Goal: Task Accomplishment & Management: Manage account settings

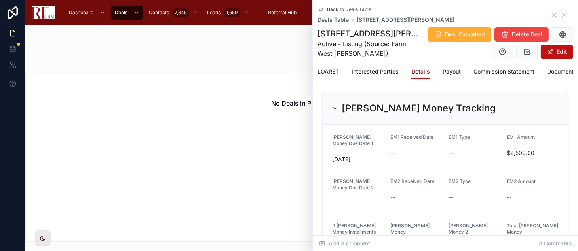
scroll to position [351, 0]
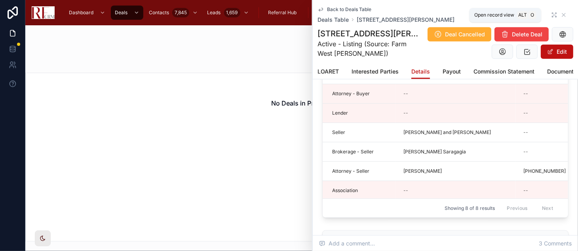
click at [552, 14] on icon at bounding box center [553, 14] width 2 height 2
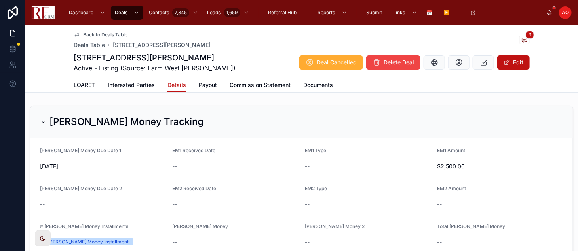
click at [95, 34] on span "Back to Deals Table" at bounding box center [105, 35] width 44 height 6
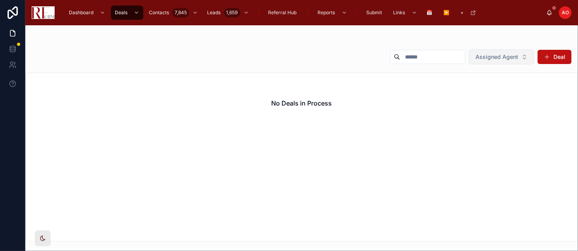
click at [524, 54] on button "Assigned Agent" at bounding box center [501, 56] width 66 height 15
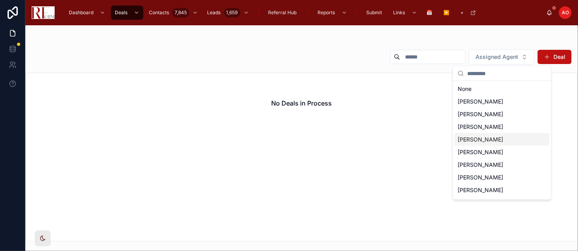
click at [487, 140] on span "[PERSON_NAME]" at bounding box center [479, 140] width 45 height 8
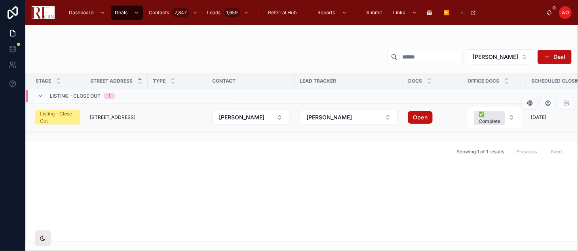
click at [121, 117] on span "1104 Yorkshire Court" at bounding box center [112, 117] width 45 height 6
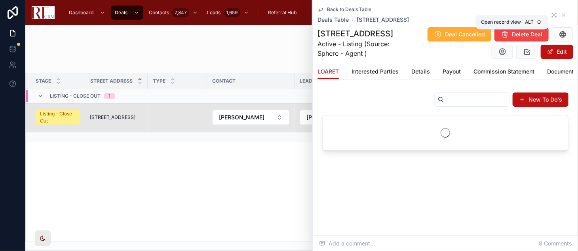
click at [553, 12] on icon at bounding box center [554, 15] width 6 height 6
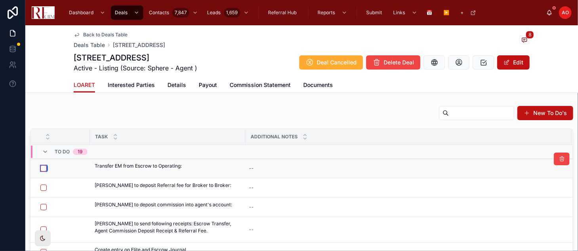
click at [41, 165] on button "button" at bounding box center [43, 168] width 6 height 6
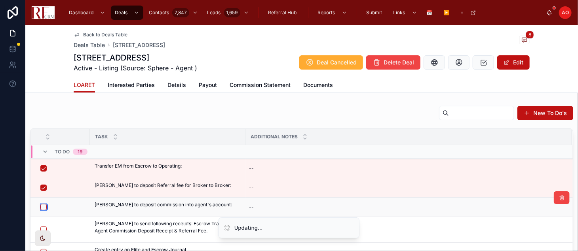
click at [43, 206] on button "button" at bounding box center [43, 207] width 6 height 6
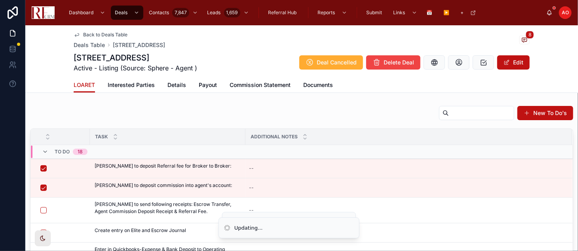
scroll to position [36, 0]
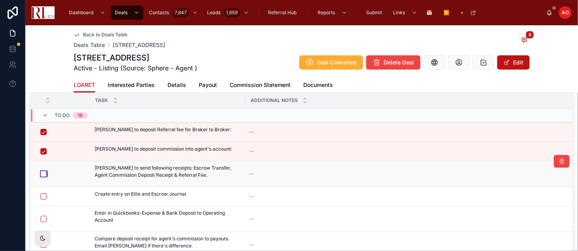
click at [42, 175] on button "button" at bounding box center [43, 174] width 6 height 6
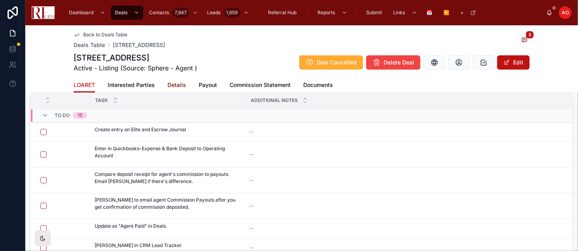
click at [171, 87] on span "Details" at bounding box center [176, 85] width 19 height 8
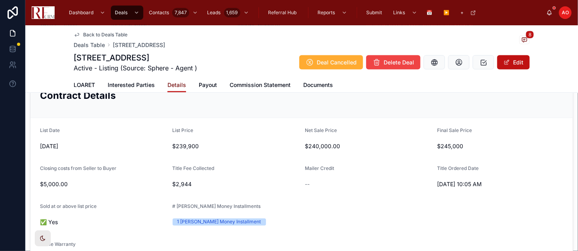
scroll to position [527, 0]
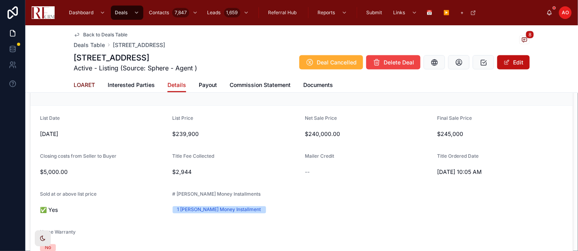
click at [77, 85] on span "LOARET" at bounding box center [84, 85] width 21 height 8
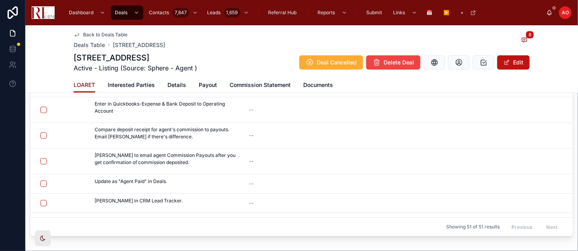
scroll to position [28, 0]
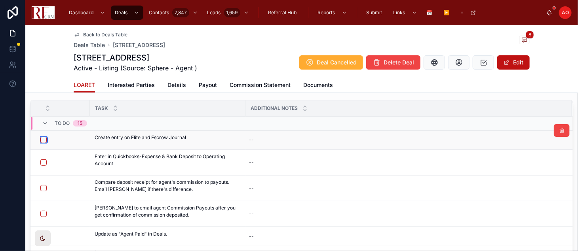
click at [42, 139] on button "button" at bounding box center [43, 140] width 6 height 6
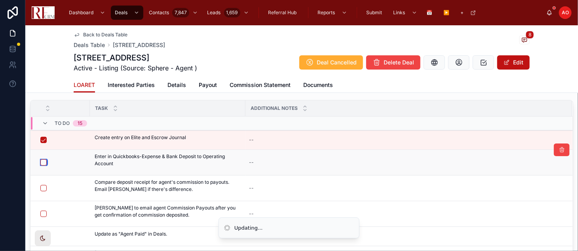
click at [42, 162] on button "button" at bounding box center [43, 162] width 6 height 6
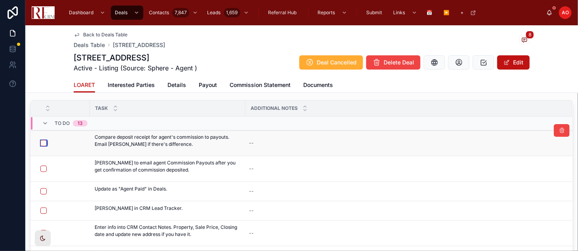
click at [41, 141] on button "button" at bounding box center [43, 143] width 6 height 6
click at [0, 0] on span "Send to Agent" at bounding box center [0, 0] width 0 height 0
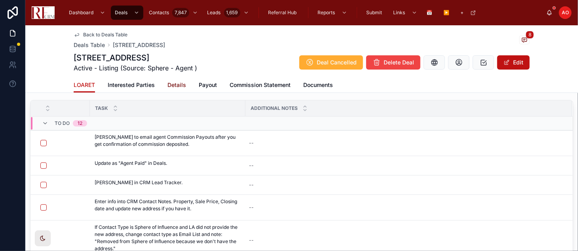
click at [174, 83] on span "Details" at bounding box center [176, 85] width 19 height 8
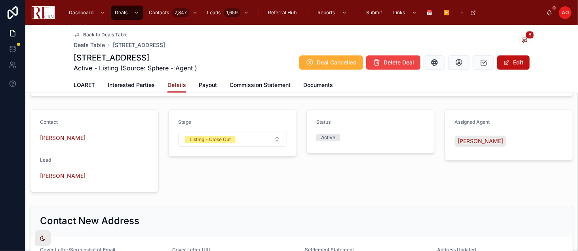
scroll to position [878, 0]
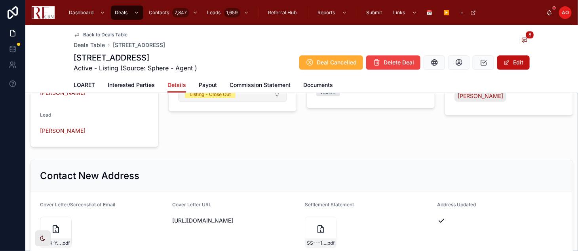
click at [276, 100] on button "Listing - Close Out" at bounding box center [232, 94] width 109 height 15
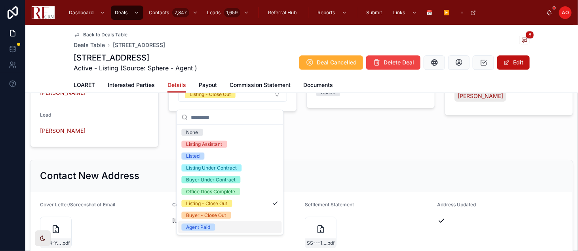
click at [222, 226] on div "Agent Paid" at bounding box center [229, 228] width 103 height 12
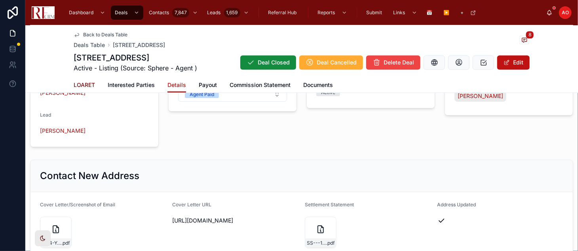
click at [76, 81] on span "LOARET" at bounding box center [84, 85] width 21 height 8
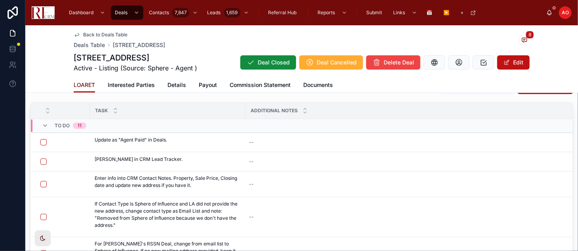
scroll to position [26, 0]
click at [45, 140] on button "button" at bounding box center [43, 143] width 6 height 6
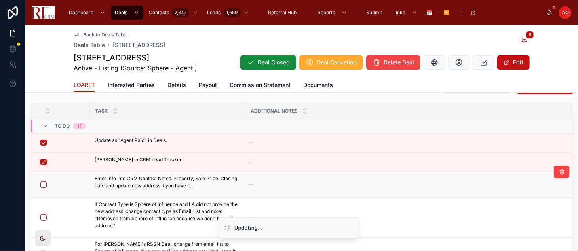
click at [44, 181] on form at bounding box center [62, 184] width 45 height 7
click at [41, 186] on button "button" at bounding box center [43, 185] width 6 height 6
click at [176, 88] on span "Details" at bounding box center [176, 85] width 19 height 8
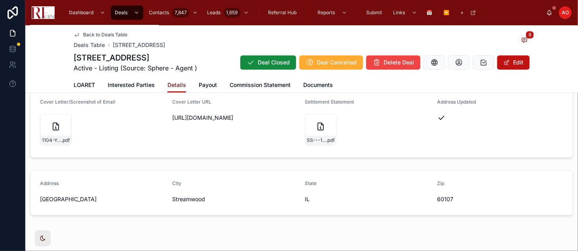
scroll to position [974, 0]
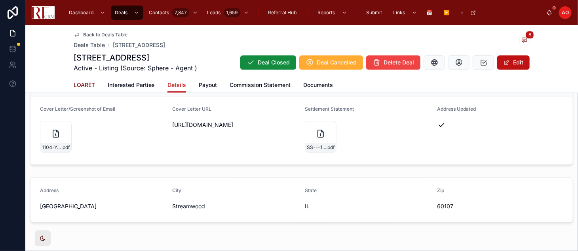
click at [81, 87] on span "LOARET" at bounding box center [84, 85] width 21 height 8
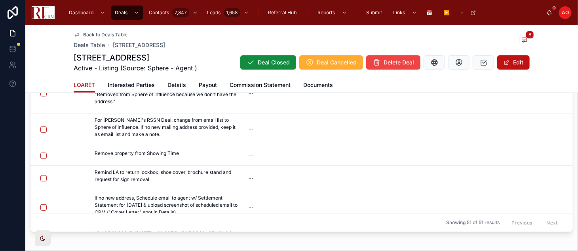
scroll to position [47, 0]
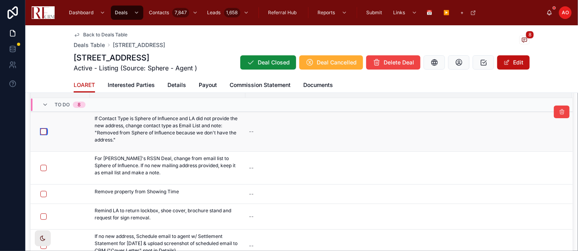
click at [42, 133] on button "button" at bounding box center [43, 132] width 6 height 6
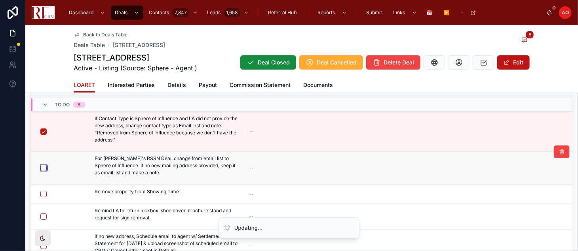
click at [42, 169] on button "button" at bounding box center [43, 168] width 6 height 6
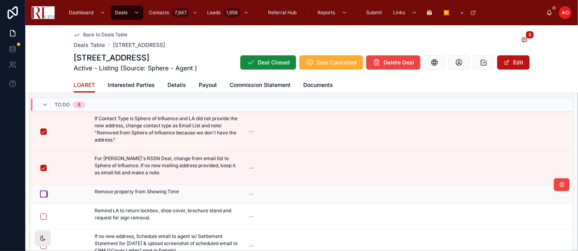
click at [44, 194] on button "button" at bounding box center [43, 194] width 6 height 6
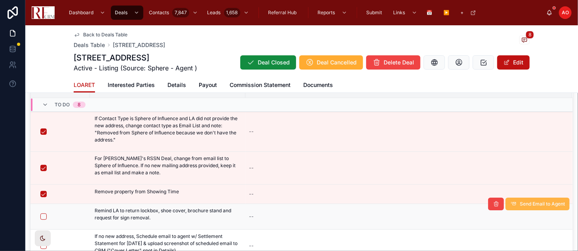
click at [520, 206] on span "Send Email to Agent" at bounding box center [541, 204] width 45 height 6
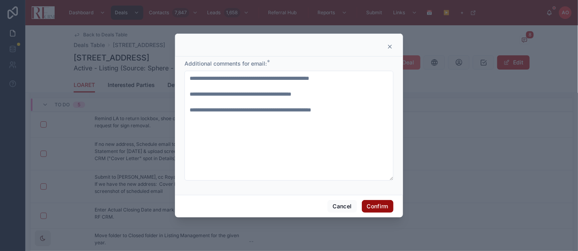
click at [372, 205] on button "Confirm" at bounding box center [378, 206] width 32 height 13
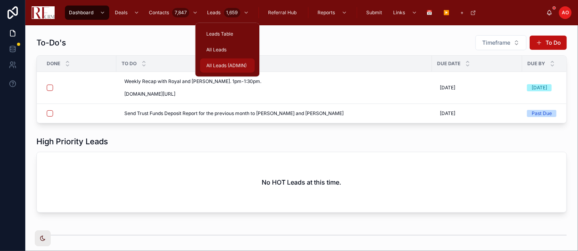
click at [214, 61] on div "All Leads (ADMIN)" at bounding box center [227, 65] width 45 height 13
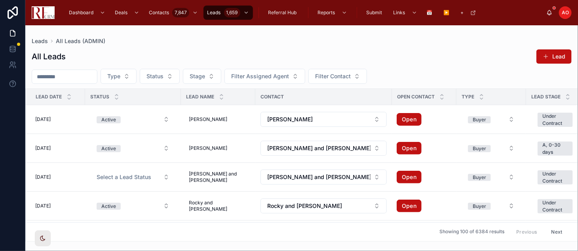
click at [71, 81] on input "text" at bounding box center [64, 76] width 65 height 11
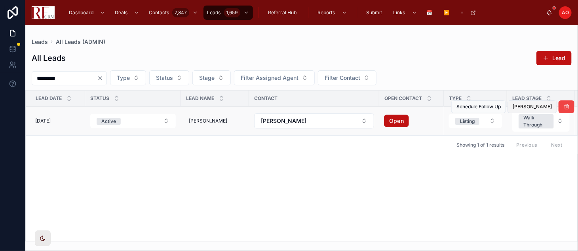
type input "*********"
click at [519, 104] on span "Mark Closed" at bounding box center [531, 107] width 39 height 6
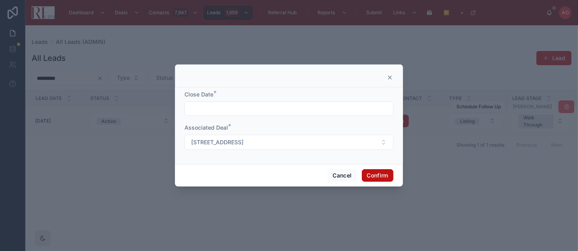
click at [246, 112] on input "text" at bounding box center [289, 108] width 208 height 11
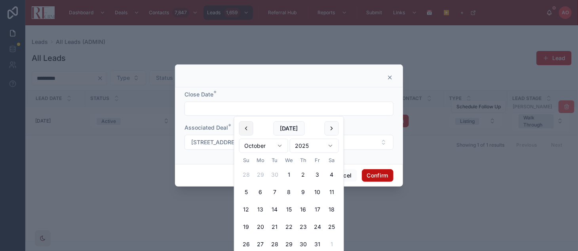
click at [246, 127] on button at bounding box center [246, 128] width 14 height 14
click at [276, 226] on button "30" at bounding box center [274, 244] width 14 height 14
type input "*********"
click at [371, 173] on button "Confirm" at bounding box center [378, 175] width 32 height 13
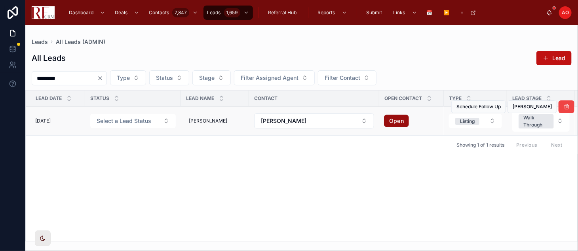
click at [389, 115] on link "Open" at bounding box center [396, 121] width 25 height 13
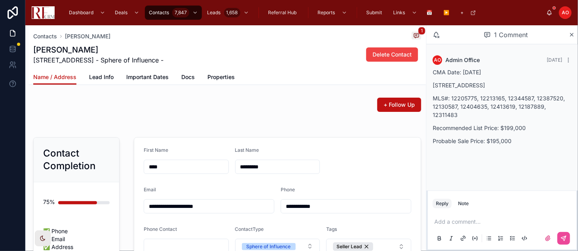
click at [475, 83] on p "1104 Yorkshire Court Unit A, Elgin, IL 60120" at bounding box center [501, 85] width 139 height 8
click at [473, 85] on p "1104 Yorkshire Court Unit A, Elgin, IL 60120" at bounding box center [501, 85] width 139 height 8
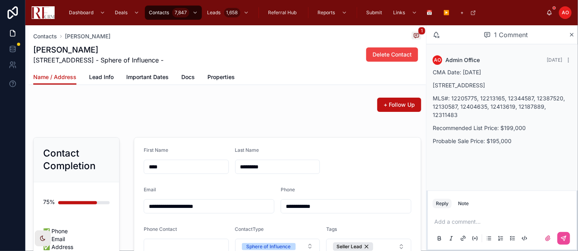
click at [473, 85] on p "1104 Yorkshire Court Unit A, Elgin, IL 60120" at bounding box center [501, 85] width 139 height 8
copy p "1104 Yorkshire Court Unit A, Elgin, IL 60120"
click at [468, 205] on div "Note" at bounding box center [463, 204] width 11 height 6
click at [449, 219] on p at bounding box center [503, 222] width 139 height 8
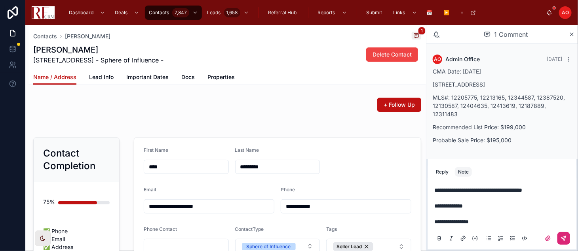
click at [564, 237] on icon at bounding box center [563, 238] width 5 height 5
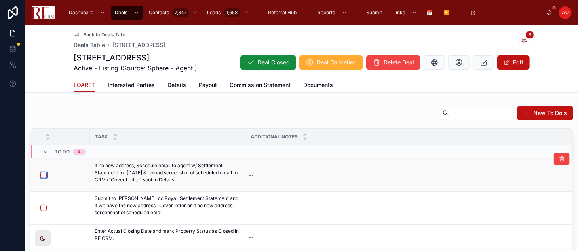
click at [41, 174] on button "button" at bounding box center [43, 175] width 6 height 6
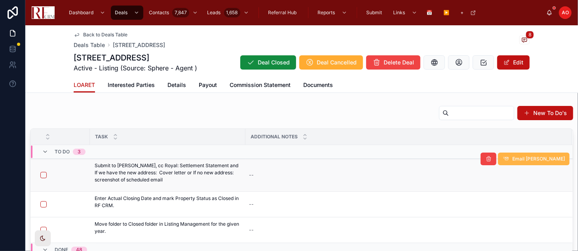
click at [519, 161] on span "Email [PERSON_NAME]" at bounding box center [538, 159] width 53 height 6
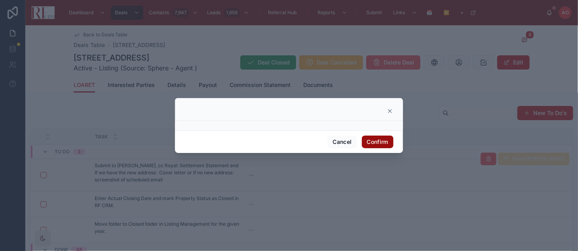
click at [363, 144] on button "Confirm" at bounding box center [378, 142] width 32 height 13
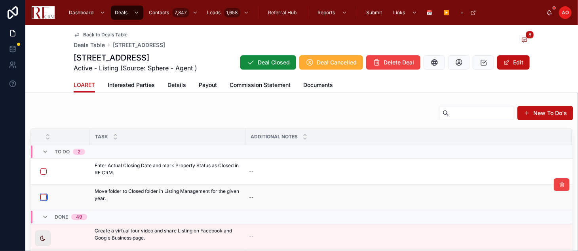
click at [40, 196] on button "button" at bounding box center [43, 197] width 6 height 6
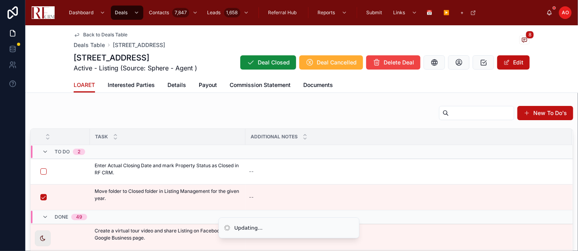
click at [44, 170] on button "button" at bounding box center [43, 172] width 6 height 6
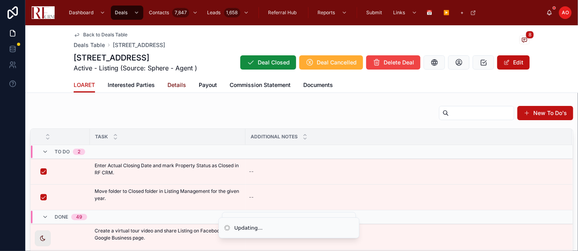
click at [174, 86] on span "Details" at bounding box center [176, 85] width 19 height 8
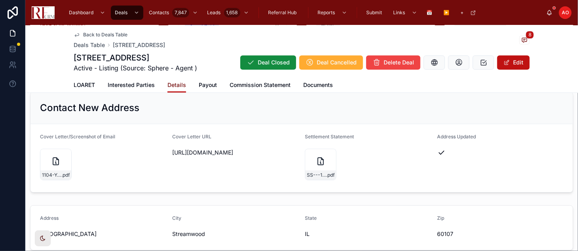
scroll to position [1005, 0]
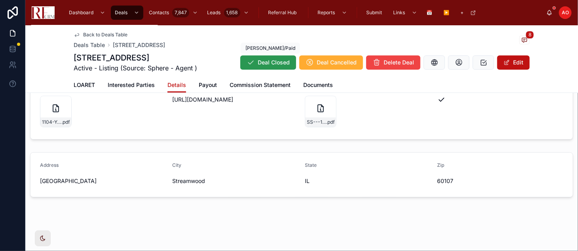
click at [269, 66] on button "Deal Closed" at bounding box center [268, 62] width 56 height 14
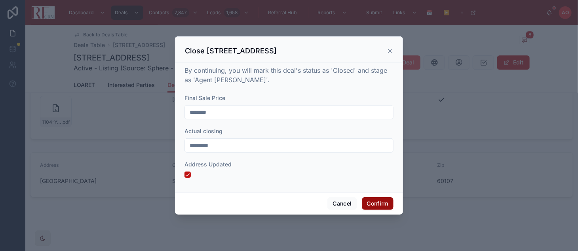
click at [367, 198] on button "Confirm" at bounding box center [378, 203] width 32 height 13
